Goal: Navigation & Orientation: Find specific page/section

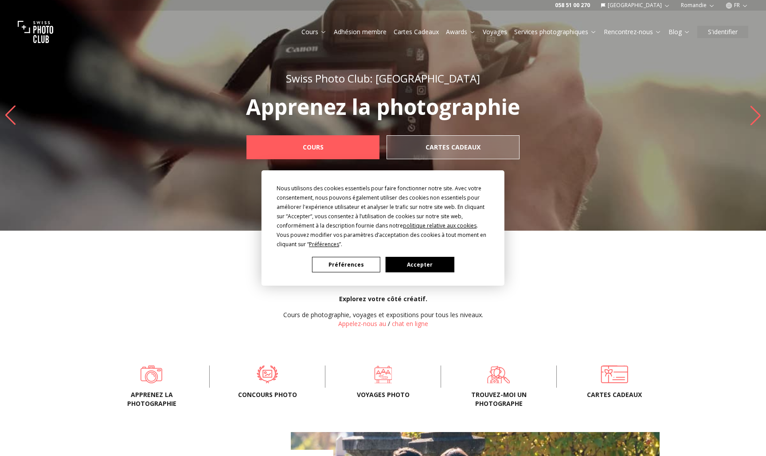
click at [414, 263] on button "Accepter" at bounding box center [420, 265] width 68 height 16
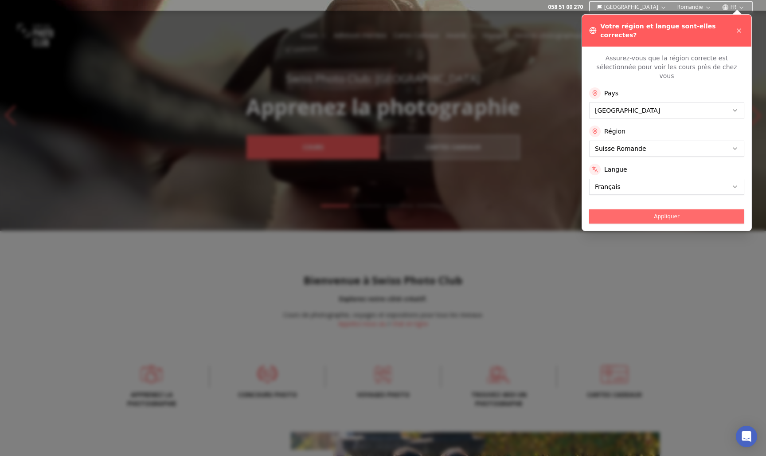
click at [694, 209] on button "Appliquer" at bounding box center [666, 216] width 155 height 14
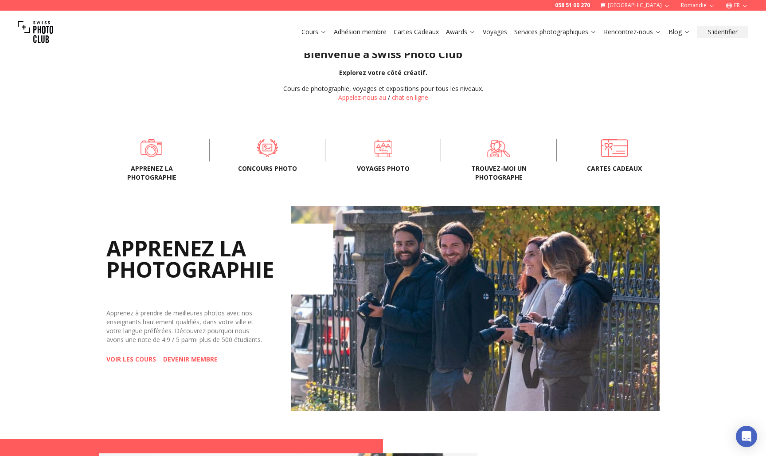
scroll to position [227, 0]
click at [272, 147] on span at bounding box center [268, 147] width 88 height 27
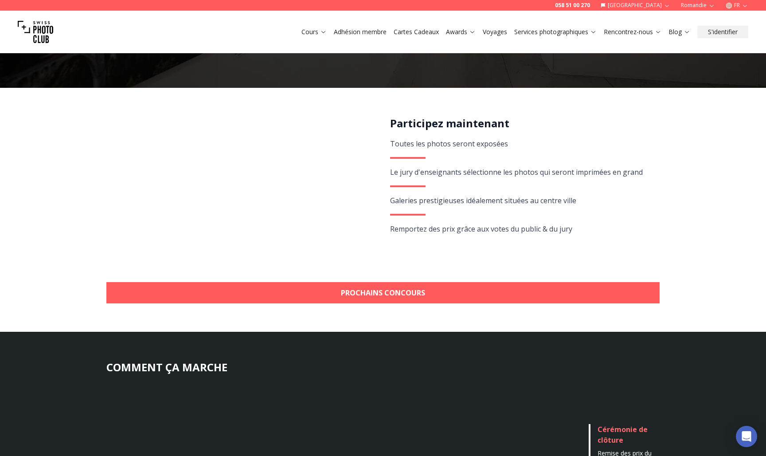
scroll to position [133, 0]
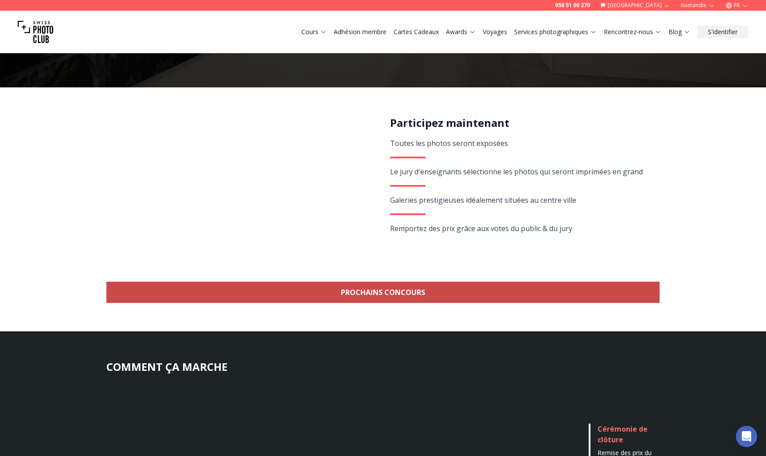
click at [385, 294] on link "Prochains concours" at bounding box center [383, 292] width 554 height 21
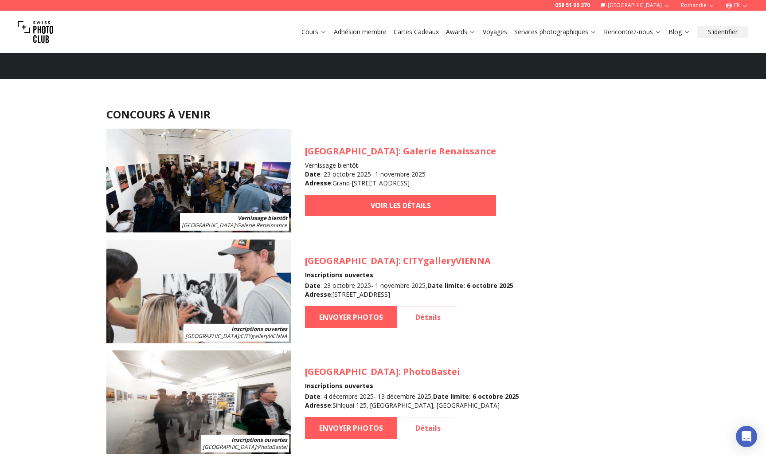
scroll to position [776, 0]
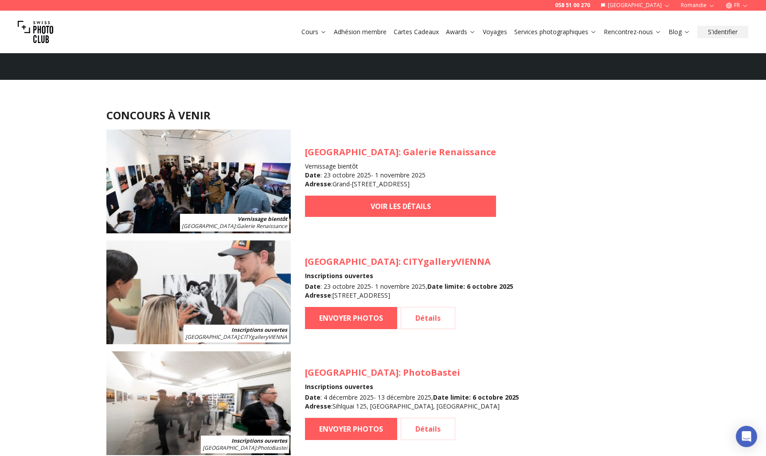
scroll to position [133, 0]
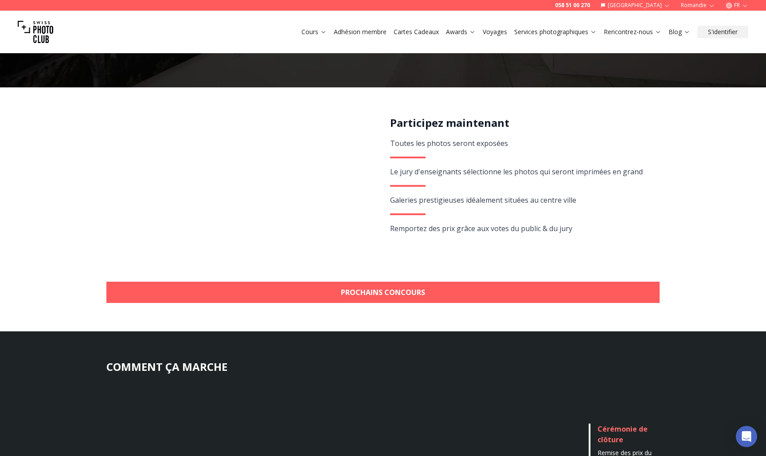
click at [420, 31] on link "Cartes Cadeaux" at bounding box center [416, 31] width 45 height 9
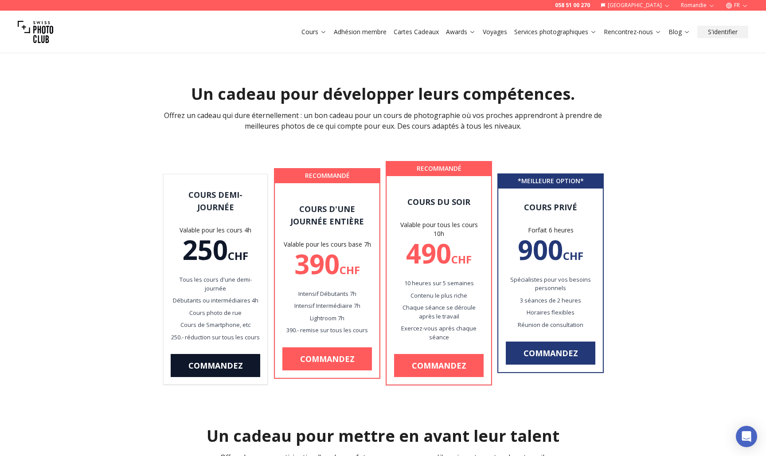
click at [418, 30] on link "Cartes Cadeaux" at bounding box center [416, 31] width 45 height 9
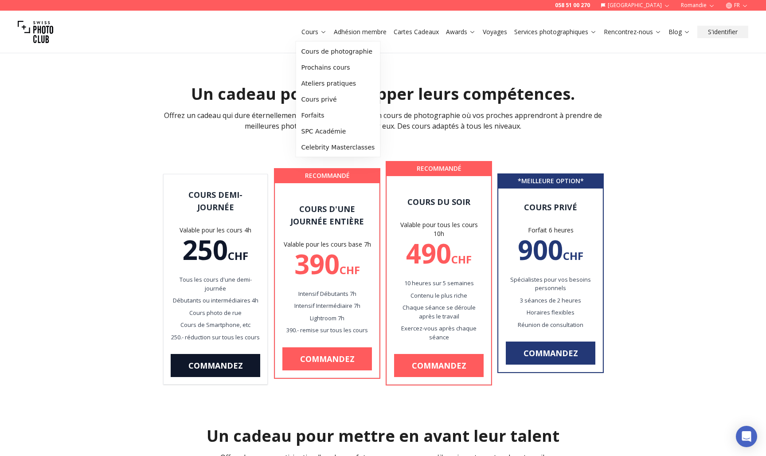
click at [320, 34] on icon at bounding box center [323, 31] width 7 height 7
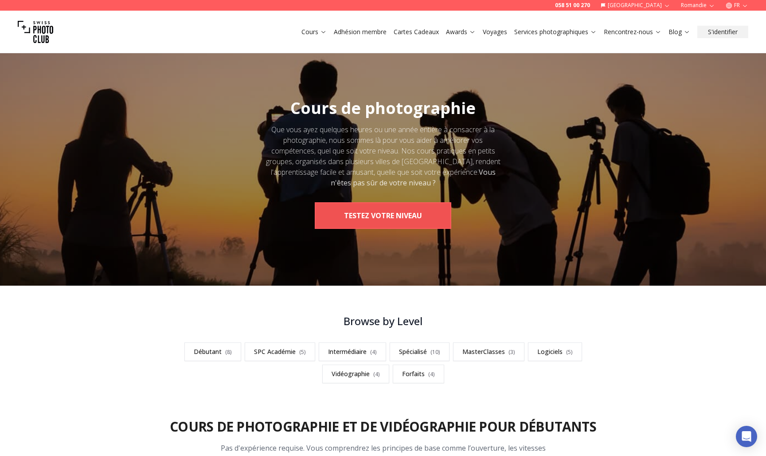
click at [382, 214] on button "TESTEZ VOTRE NIVEAU" at bounding box center [383, 215] width 137 height 27
click at [419, 221] on button "TESTEZ VOTRE NIVEAU" at bounding box center [383, 215] width 137 height 27
